Goal: Task Accomplishment & Management: Use online tool/utility

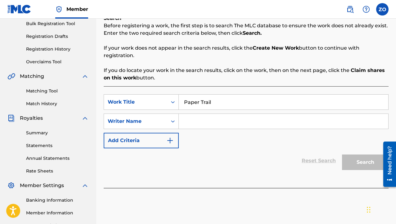
type input "Paper Trail"
click at [196, 119] on input "Search Form" at bounding box center [284, 121] width 210 height 15
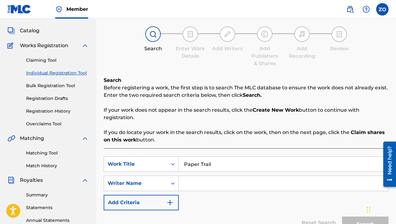
scroll to position [93, 0]
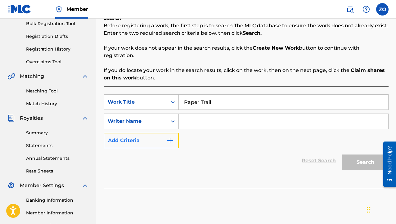
click at [148, 141] on button "Add Criteria" at bounding box center [141, 141] width 75 height 16
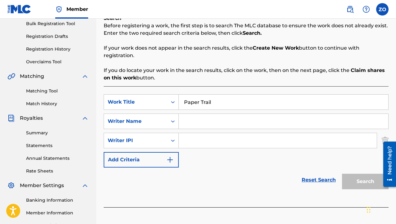
click at [209, 163] on div "SearchWithCriteria67470119-b933-462f-abb2-28e6522abb66 Work Title Paper Trail S…" at bounding box center [246, 130] width 285 height 73
click at [163, 140] on div "Writer IPI" at bounding box center [136, 140] width 56 height 7
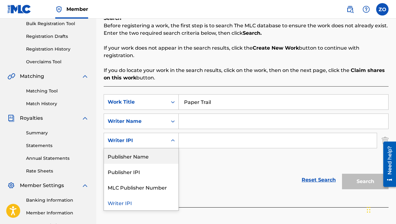
click at [144, 160] on div "Publisher Name" at bounding box center [141, 156] width 75 height 16
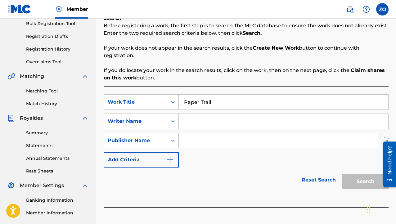
click at [159, 140] on div "Publisher Name" at bounding box center [136, 140] width 56 height 7
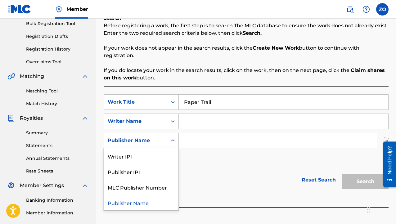
click at [141, 205] on div "Publisher Name" at bounding box center [141, 203] width 75 height 16
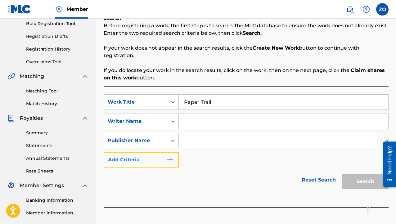
click at [150, 156] on button "Add Criteria" at bounding box center [141, 160] width 75 height 16
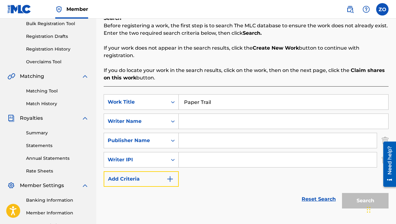
click at [149, 181] on button "Add Criteria" at bounding box center [141, 179] width 75 height 16
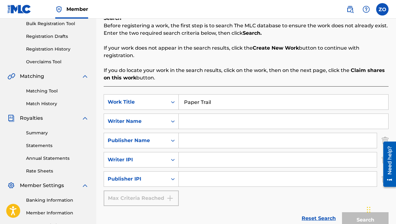
click at [143, 193] on div "Max Criteria Reached" at bounding box center [141, 199] width 75 height 16
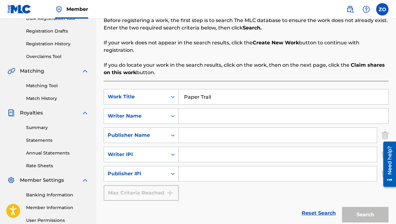
scroll to position [129, 0]
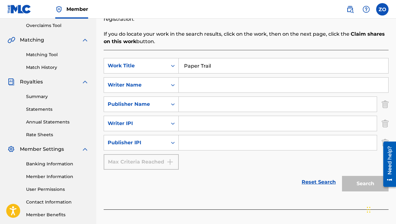
click at [194, 80] on input "Search Form" at bounding box center [284, 85] width 210 height 15
type input "damario"
click at [351, 187] on div "Search" at bounding box center [364, 182] width 50 height 25
click at [196, 99] on input "Search Form" at bounding box center [278, 104] width 198 height 15
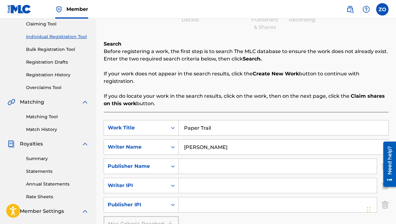
scroll to position [0, 0]
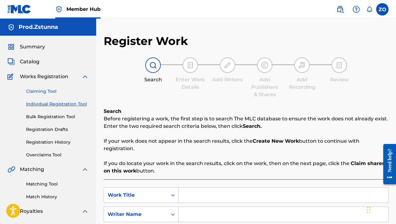
click at [39, 92] on link "Claiming Tool" at bounding box center [57, 91] width 63 height 7
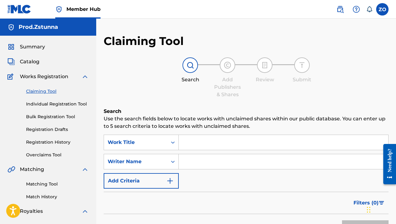
click at [220, 144] on input "Search Form" at bounding box center [284, 142] width 210 height 15
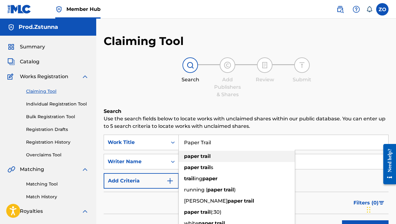
click at [218, 156] on div "paper trail" at bounding box center [237, 156] width 116 height 11
type input "paper trail"
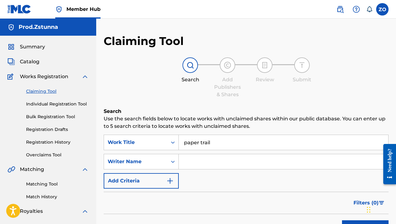
scroll to position [93, 0]
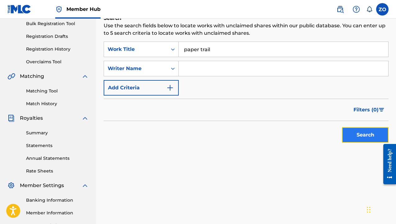
click at [365, 133] on button "Search" at bounding box center [365, 135] width 47 height 16
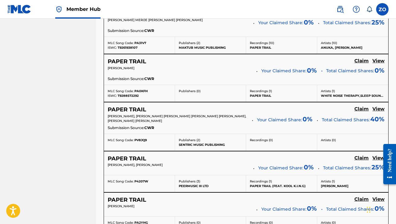
scroll to position [559, 0]
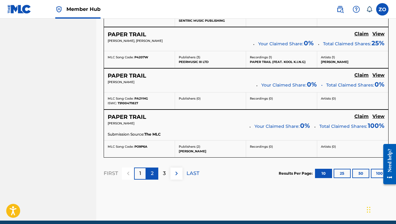
click at [152, 174] on p "2" at bounding box center [152, 173] width 3 height 7
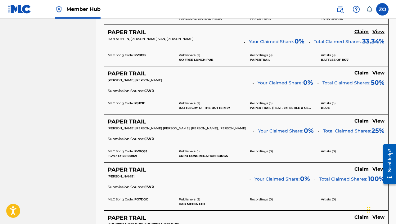
scroll to position [527, 0]
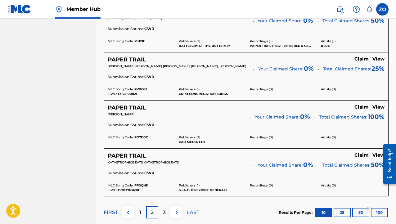
click at [164, 212] on p "3" at bounding box center [164, 212] width 3 height 7
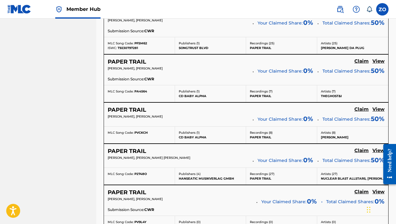
scroll to position [575, 0]
